Goal: Task Accomplishment & Management: Use online tool/utility

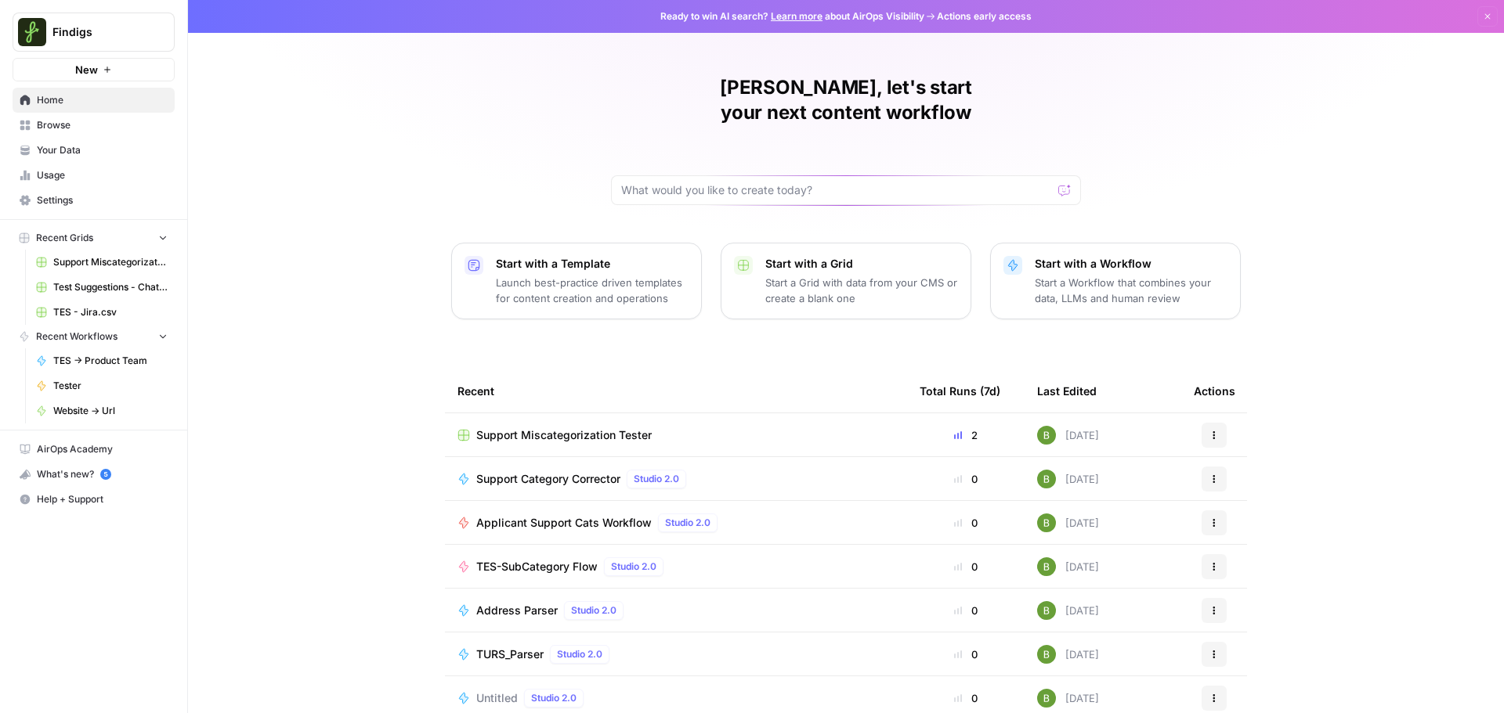
click at [588, 428] on span "Support Miscategorization Tester" at bounding box center [563, 436] width 175 height 16
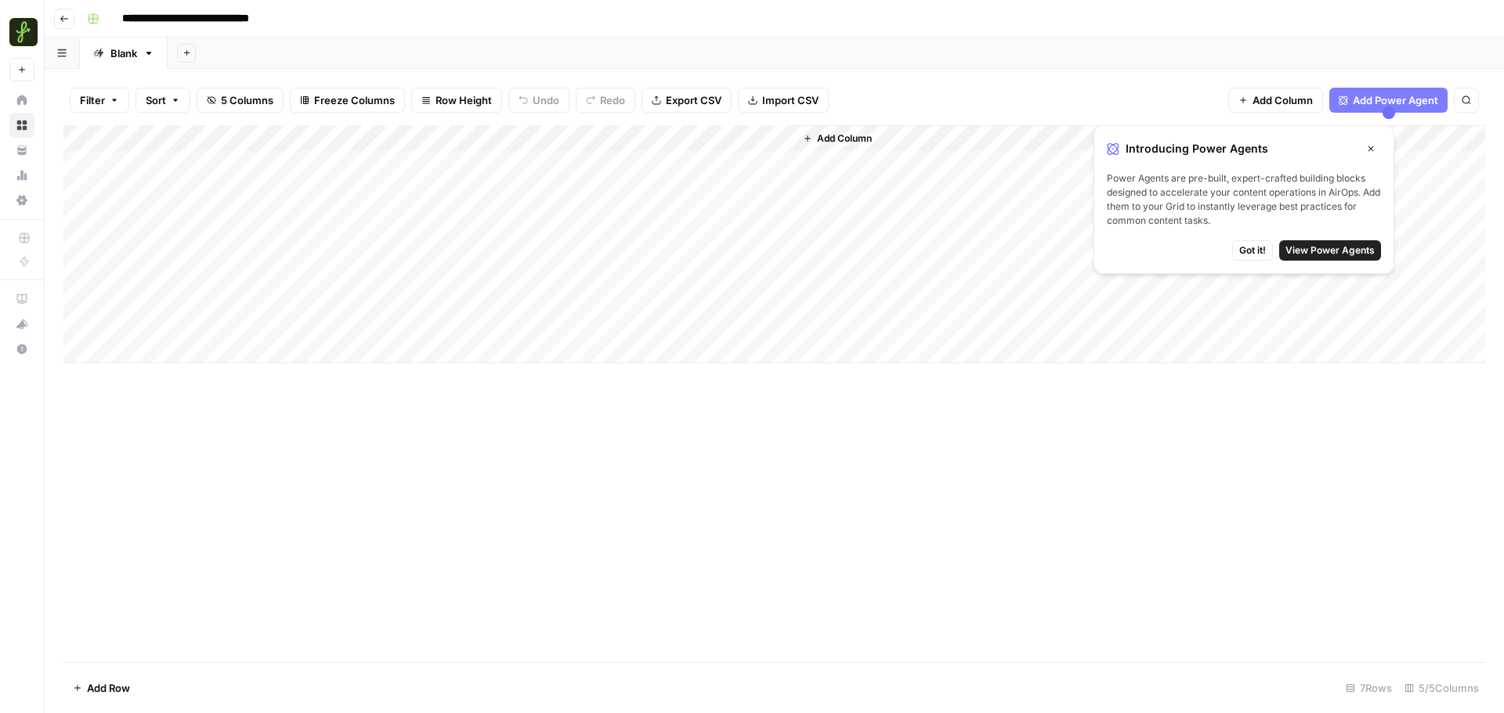
click at [177, 350] on div "Add Column" at bounding box center [773, 244] width 1421 height 238
click at [273, 349] on textarea at bounding box center [213, 352] width 251 height 22
click at [351, 352] on div "Add Column" at bounding box center [773, 257] width 1421 height 265
click at [338, 349] on div "Add Column" at bounding box center [773, 257] width 1421 height 265
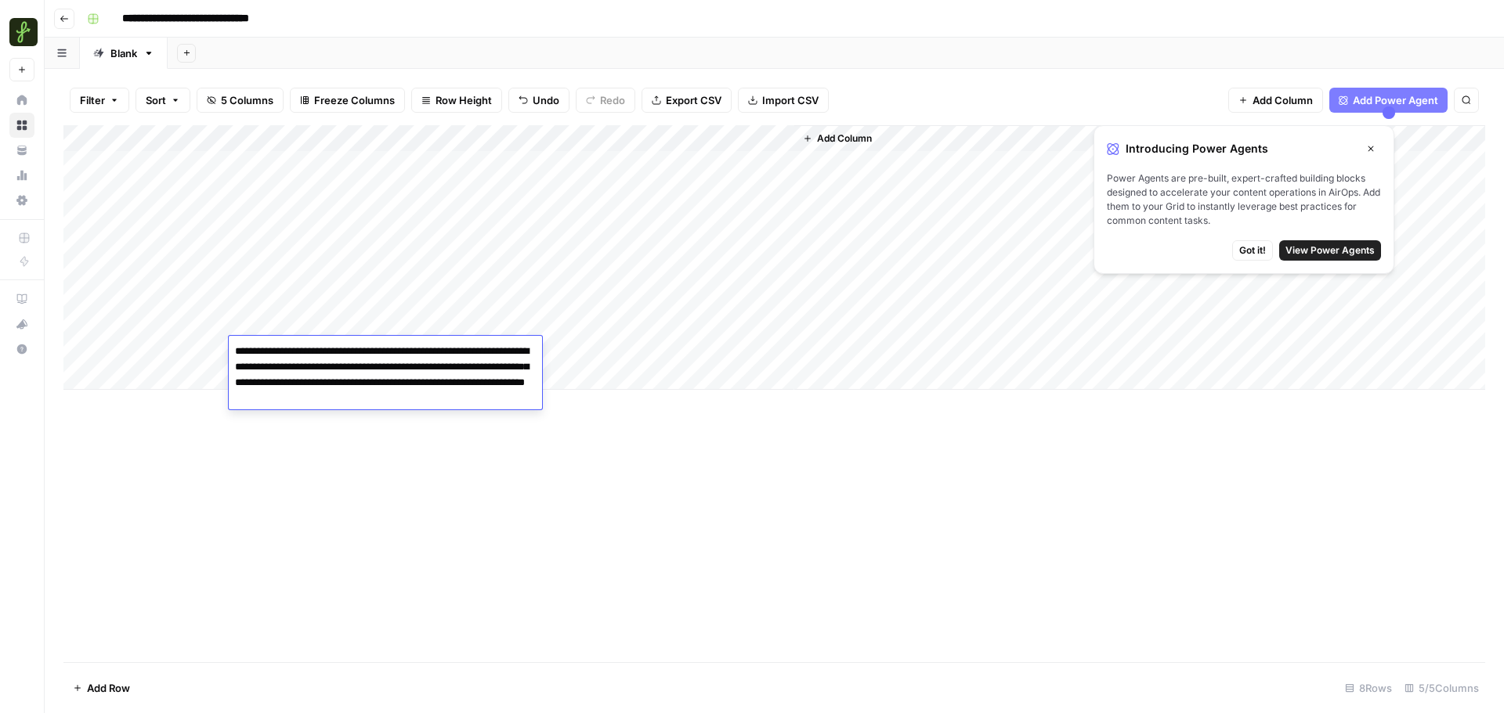
type textarea "**********"
click at [181, 349] on div "Add Column" at bounding box center [773, 257] width 1421 height 265
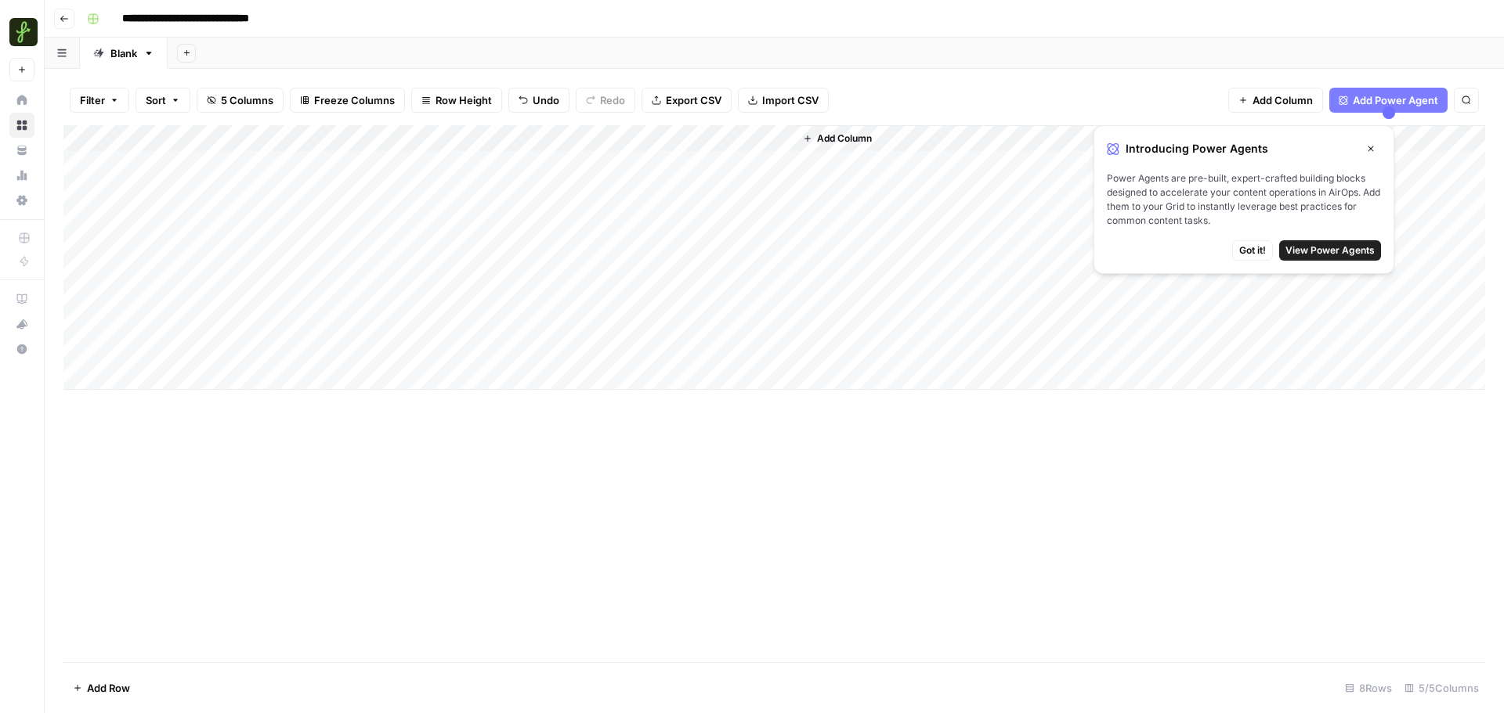
click at [181, 349] on div "Add Column" at bounding box center [773, 257] width 1421 height 265
type textarea "**********"
click at [460, 320] on div "Add Column" at bounding box center [773, 257] width 1421 height 265
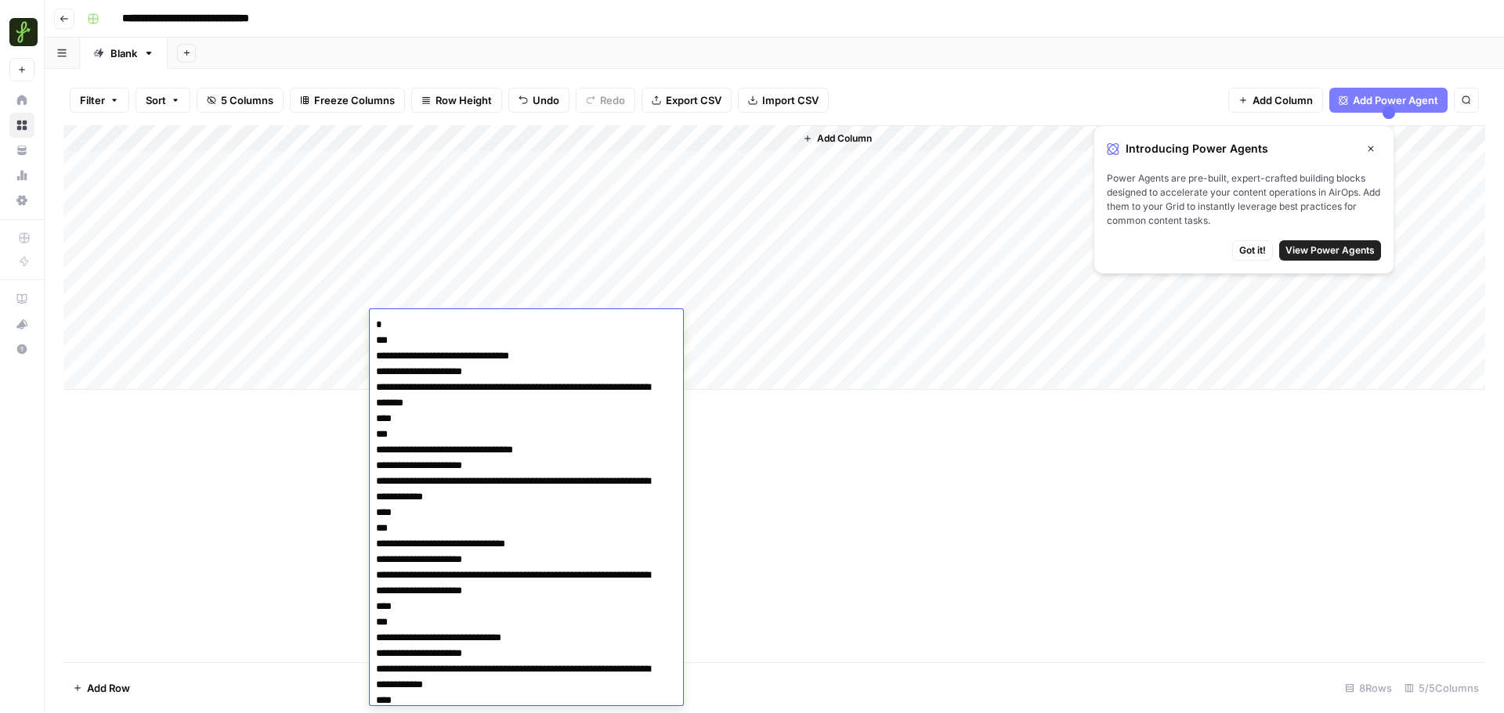
scroll to position [5175, 0]
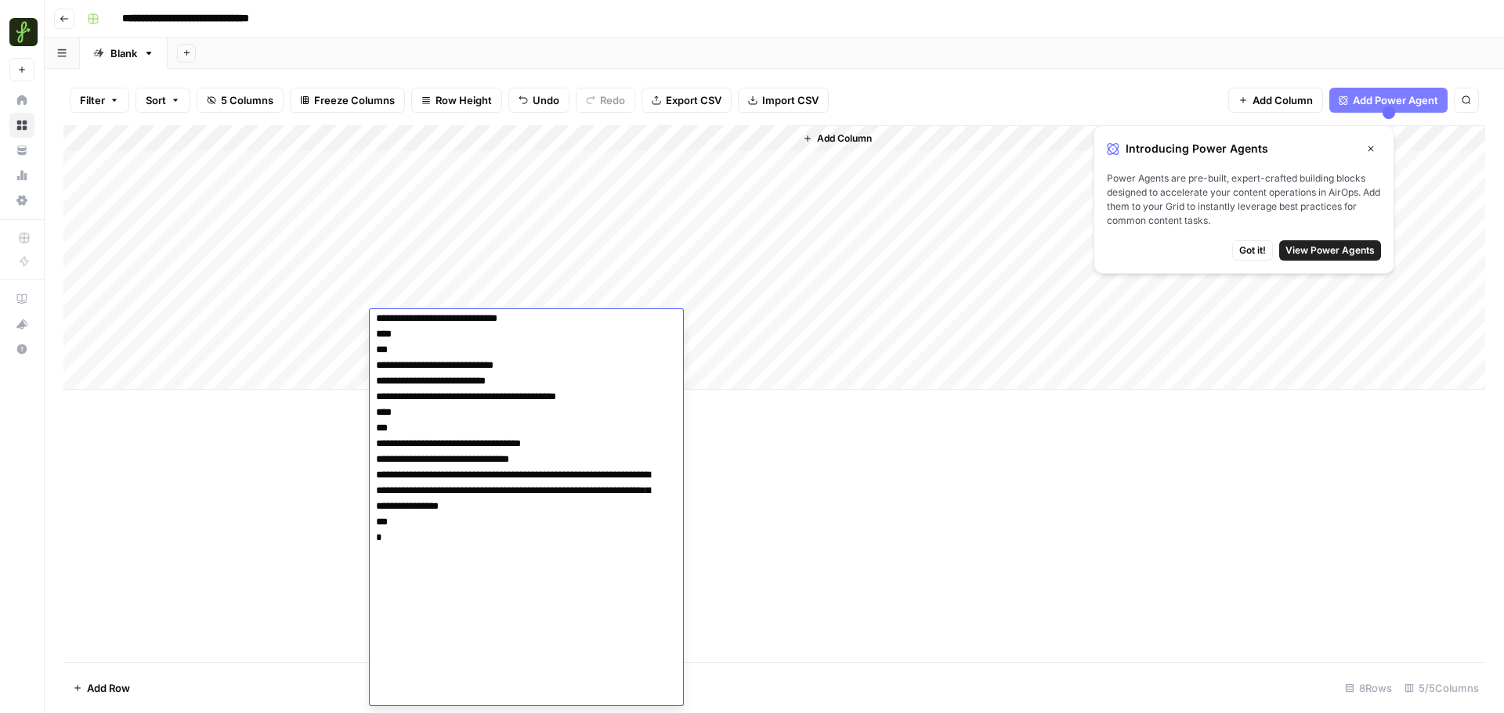
click at [822, 487] on div "Add Column" at bounding box center [773, 393] width 1421 height 537
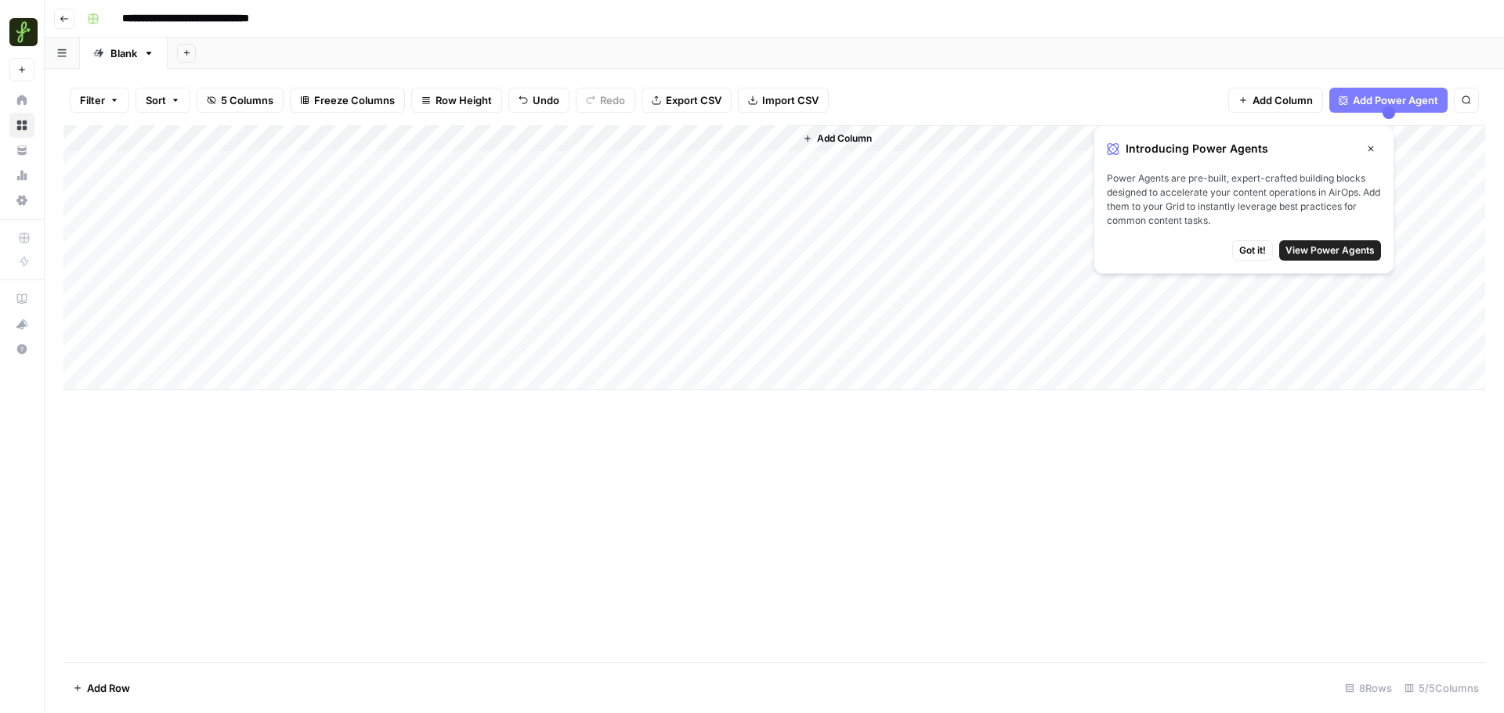
click at [427, 345] on div "Add Column" at bounding box center [773, 257] width 1421 height 265
type textarea "**********"
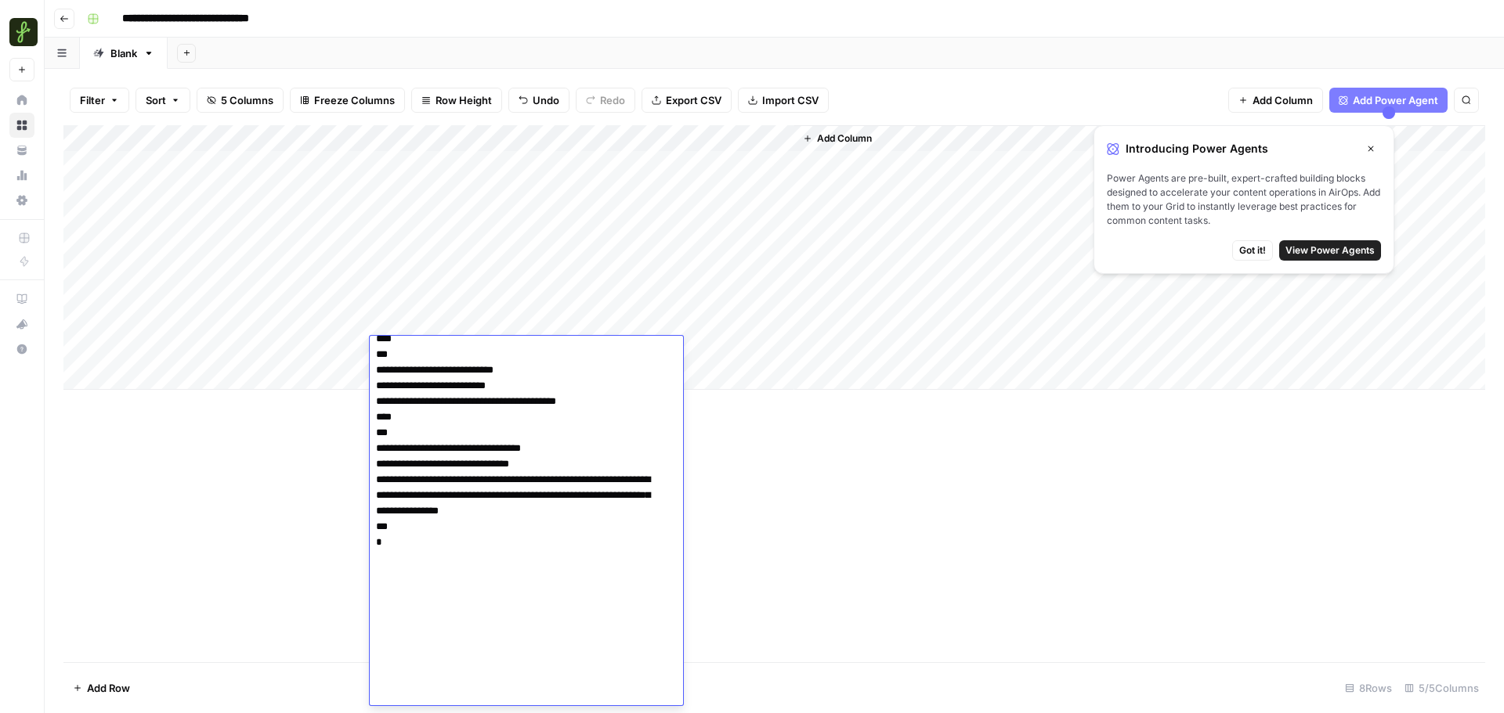
click at [853, 543] on div "Add Column" at bounding box center [773, 393] width 1421 height 537
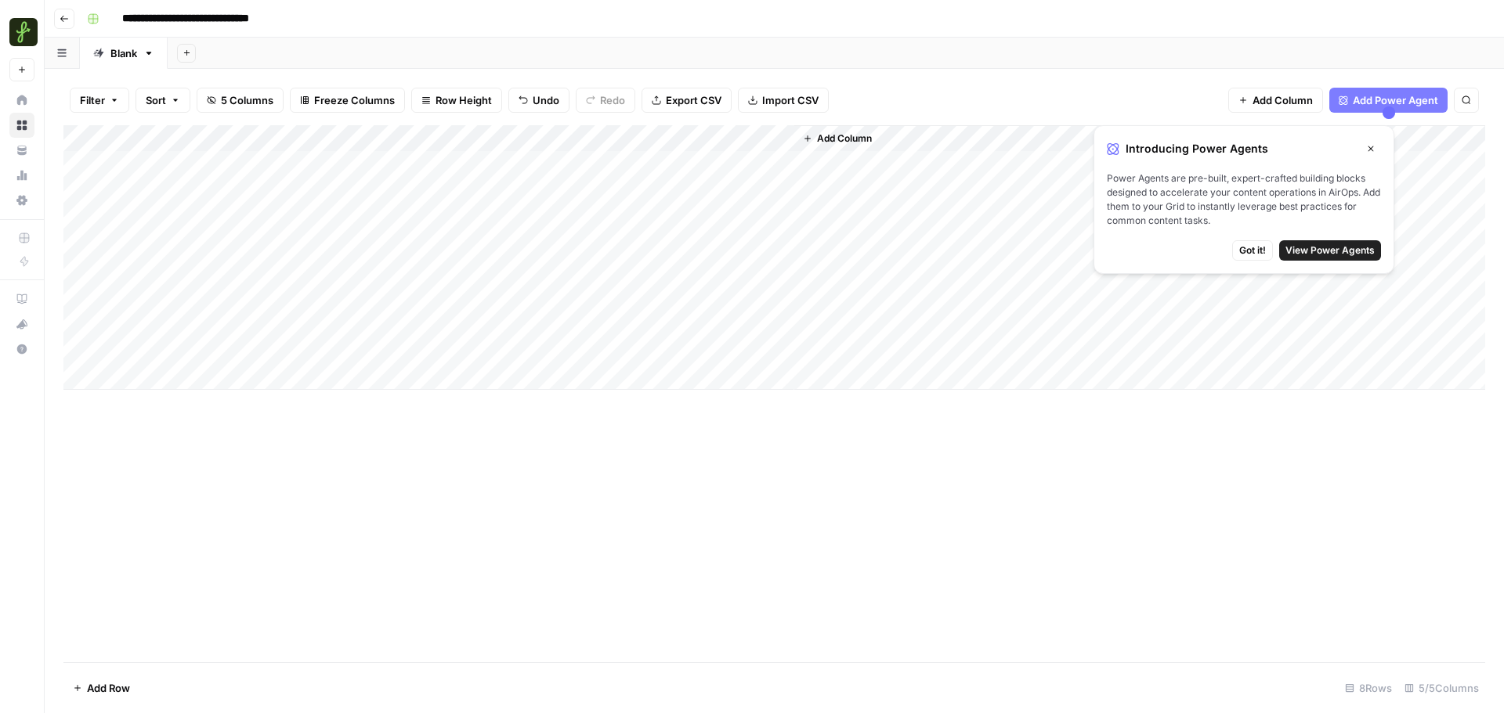
click at [570, 351] on div "Add Column" at bounding box center [773, 257] width 1421 height 265
click at [1260, 247] on span "Got it!" at bounding box center [1252, 251] width 27 height 14
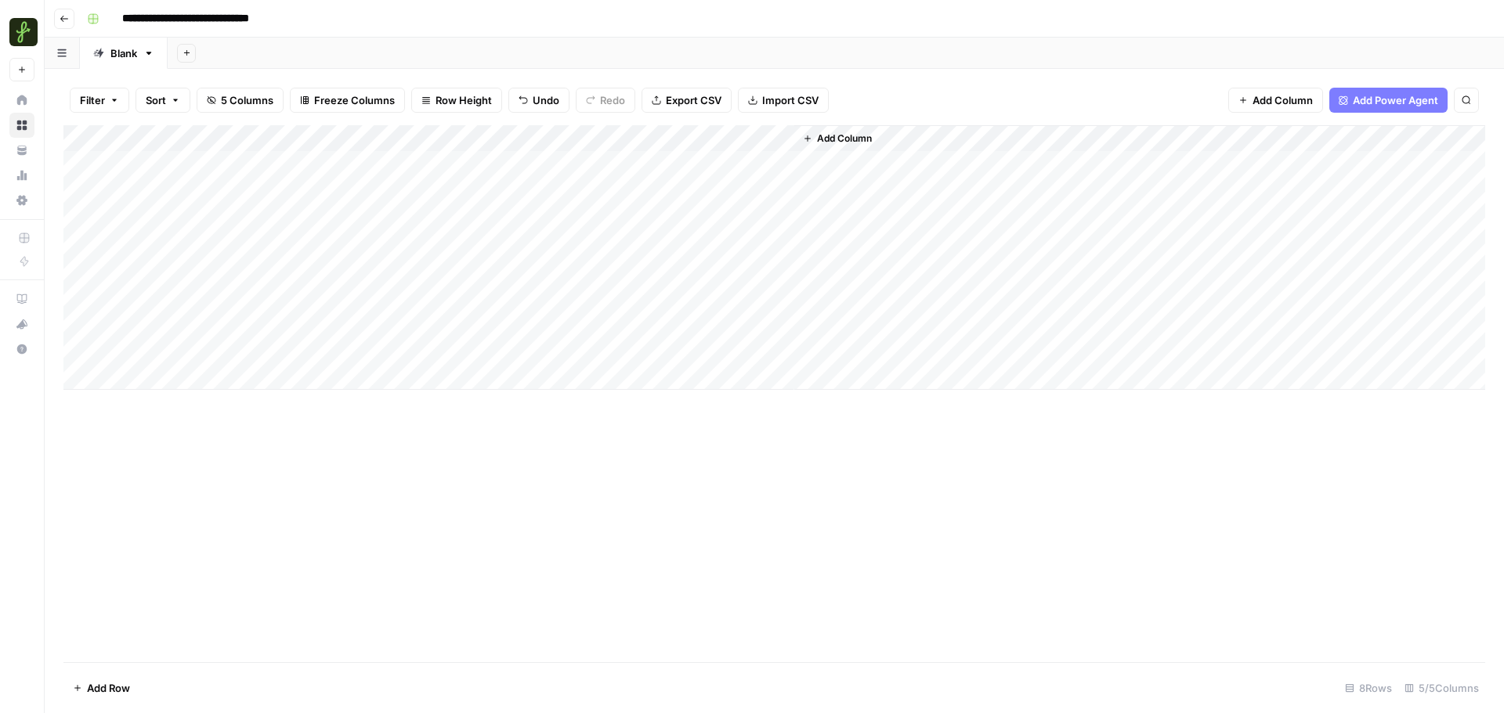
click at [746, 352] on div "Add Column" at bounding box center [773, 257] width 1421 height 265
click at [746, 352] on textarea "**********" at bounding box center [806, 352] width 308 height 22
click at [832, 511] on div "Add Column" at bounding box center [773, 393] width 1421 height 537
click at [559, 346] on div "Add Column" at bounding box center [773, 257] width 1421 height 265
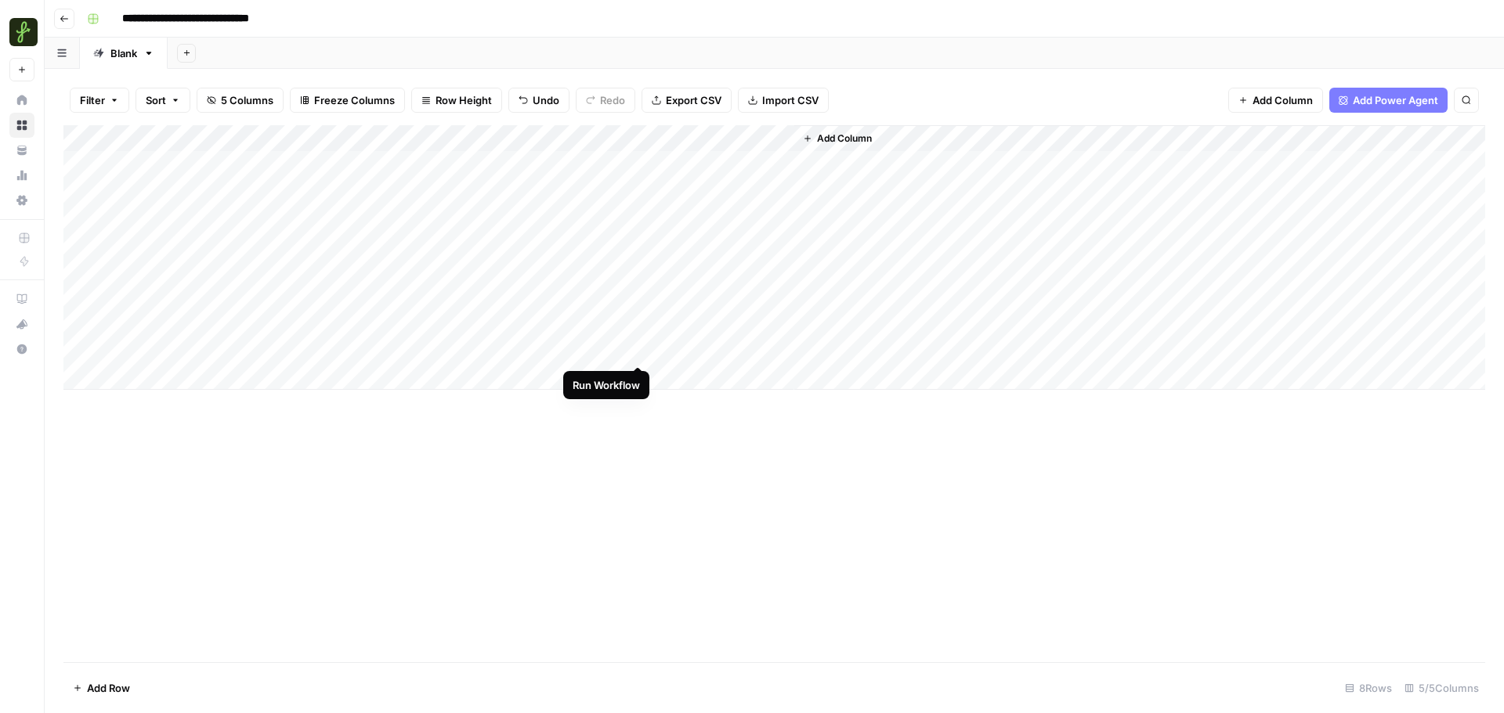
click at [634, 352] on div "Add Column" at bounding box center [773, 257] width 1421 height 265
